Goal: Transaction & Acquisition: Download file/media

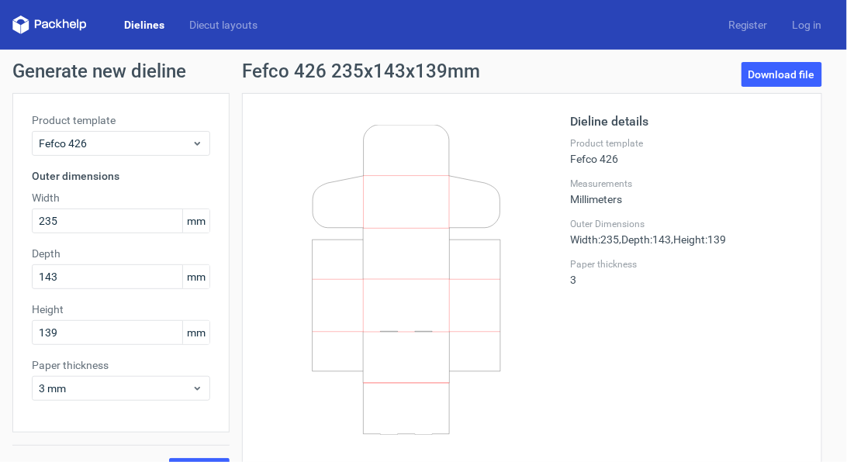
scroll to position [32, 0]
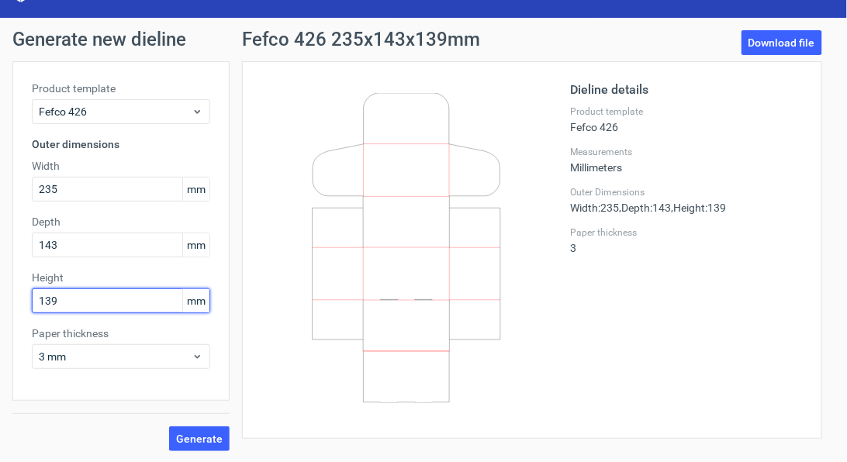
drag, startPoint x: 73, startPoint y: 302, endPoint x: 23, endPoint y: 299, distance: 50.5
click at [23, 299] on div "Product template Fefco 426 Outer dimensions Width 235 mm Depth 143 mm Height 13…" at bounding box center [120, 231] width 217 height 340
type input "72"
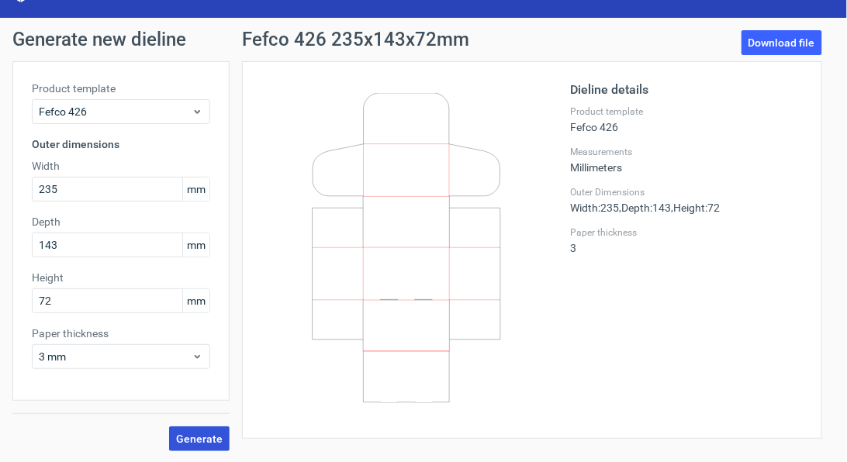
click at [206, 439] on span "Generate" at bounding box center [199, 439] width 47 height 11
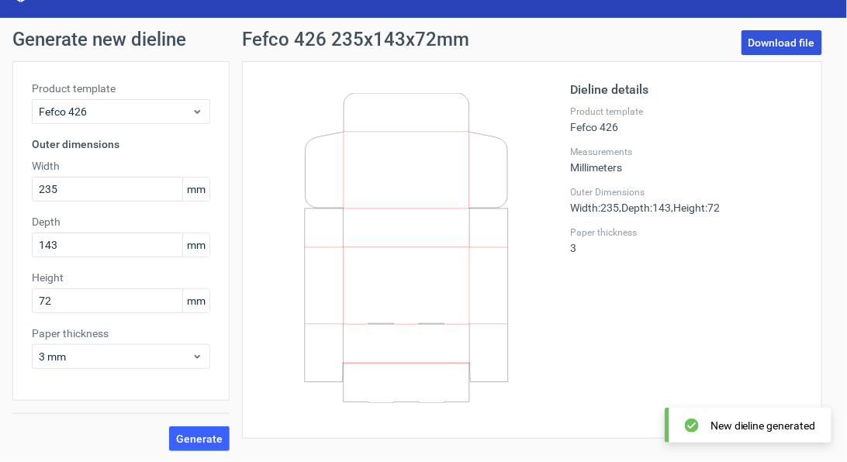
click at [784, 42] on link "Download file" at bounding box center [782, 42] width 81 height 25
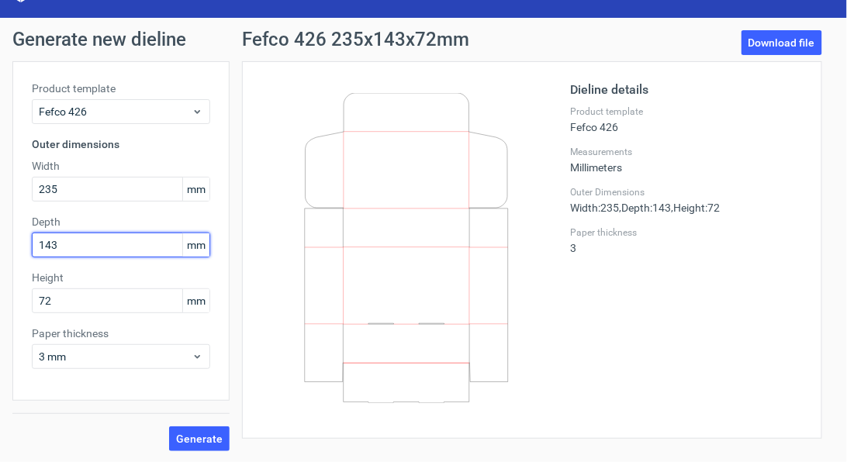
click at [65, 246] on input "143" at bounding box center [121, 245] width 178 height 25
drag, startPoint x: 65, startPoint y: 246, endPoint x: 35, endPoint y: 239, distance: 31.1
click at [35, 239] on input "143" at bounding box center [121, 245] width 178 height 25
type input "375"
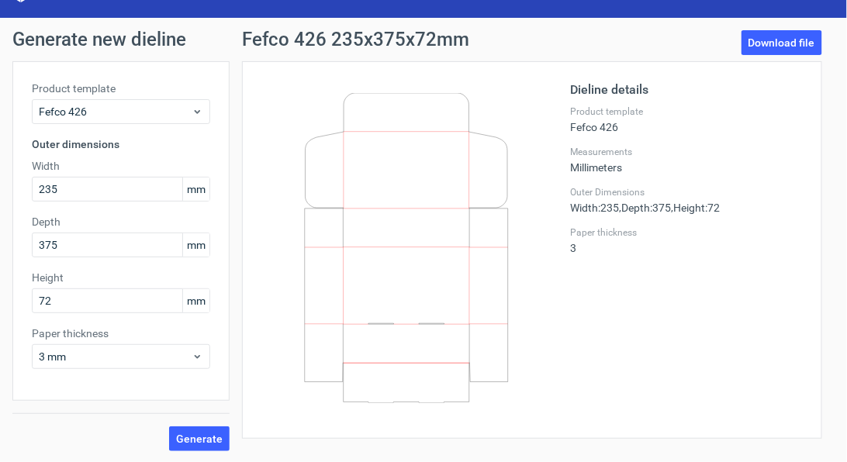
click at [92, 404] on div "Generate" at bounding box center [120, 426] width 217 height 50
click at [188, 438] on span "Generate" at bounding box center [199, 439] width 47 height 11
click at [783, 42] on link "Download file" at bounding box center [782, 42] width 81 height 25
